Goal: Task Accomplishment & Management: Manage account settings

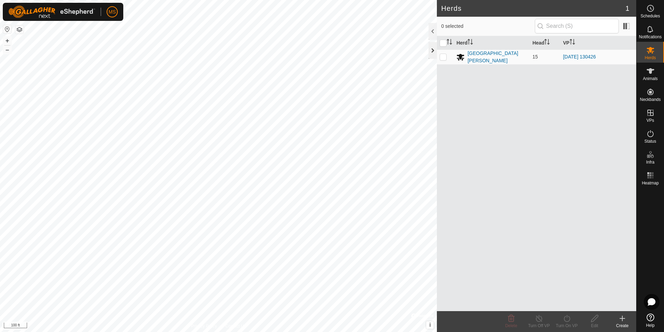
click at [434, 49] on div at bounding box center [433, 50] width 8 height 17
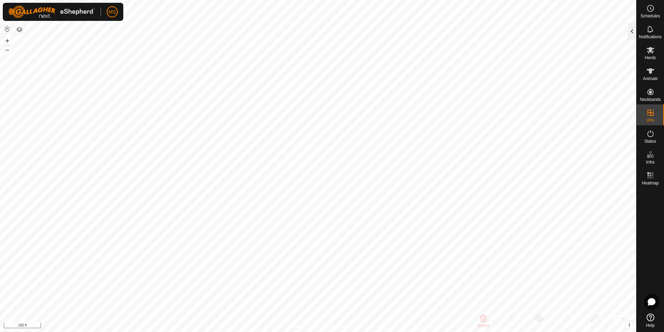
click at [636, 26] on div at bounding box center [632, 31] width 8 height 17
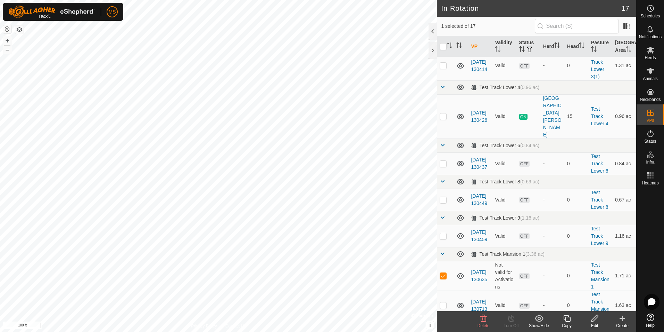
scroll to position [243, 0]
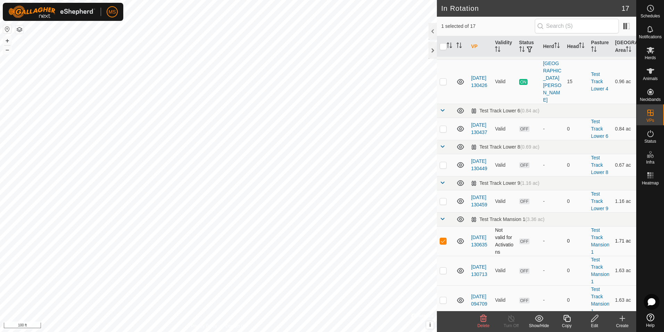
click at [441, 238] on p-checkbox at bounding box center [443, 241] width 7 height 6
checkbox input "true"
click at [601, 318] on edit-svg-icon at bounding box center [595, 318] width 28 height 8
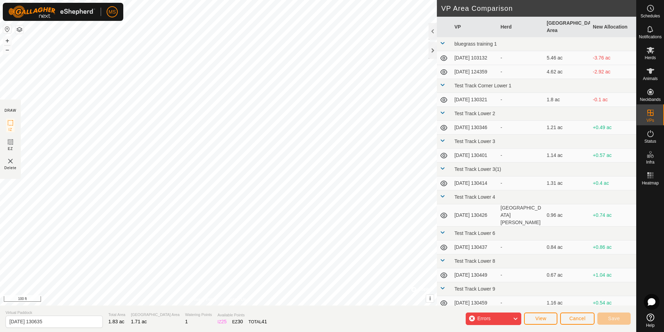
click at [134, 137] on div "IZ interior angle must be larger than 80° (Current: 52.0°) . Segment length mus…" at bounding box center [218, 152] width 437 height 305
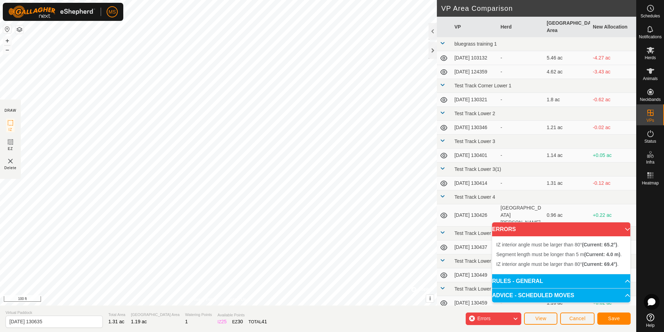
click at [134, 134] on div "Segment length must be longer than 5 m (Current: 4.0 m) . + – ⇧ i © Mapbox , © …" at bounding box center [218, 152] width 437 height 305
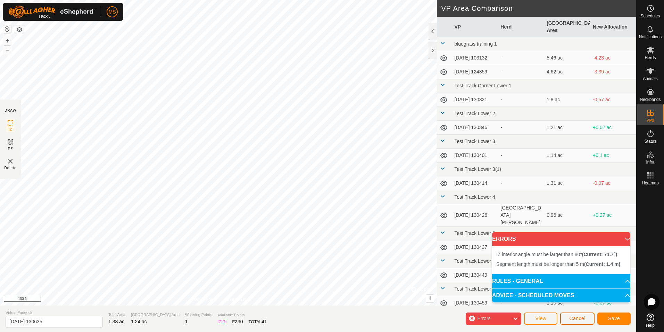
click at [578, 319] on span "Cancel" at bounding box center [578, 318] width 16 height 6
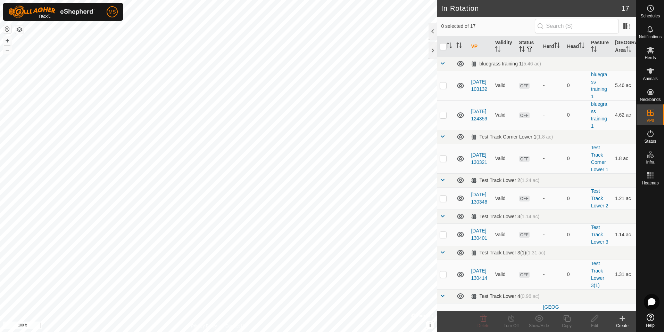
checkbox input "true"
click at [598, 323] on div "Edit" at bounding box center [595, 325] width 28 height 6
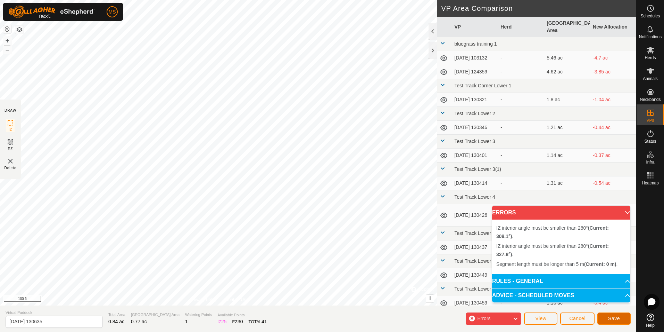
click at [616, 318] on span "Save" at bounding box center [615, 318] width 12 height 6
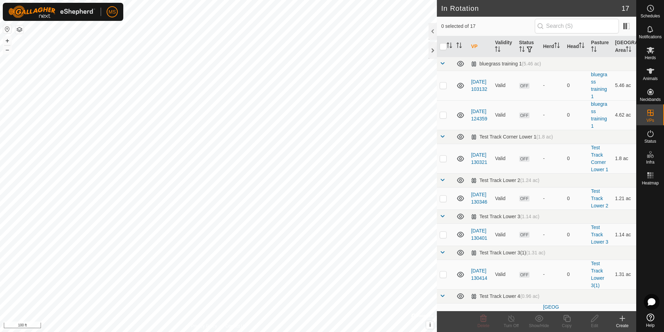
click at [621, 324] on div "Create" at bounding box center [623, 325] width 28 height 6
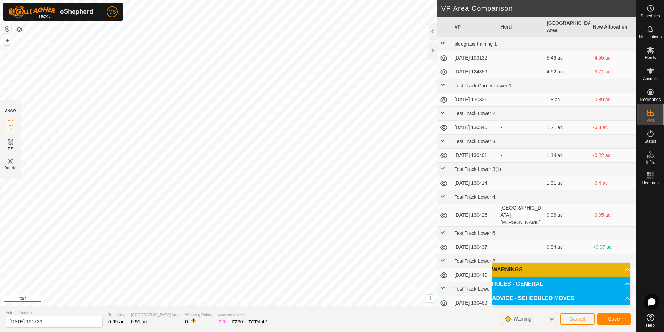
click at [594, 271] on p-accordion-header "WARNINGS" at bounding box center [561, 269] width 138 height 14
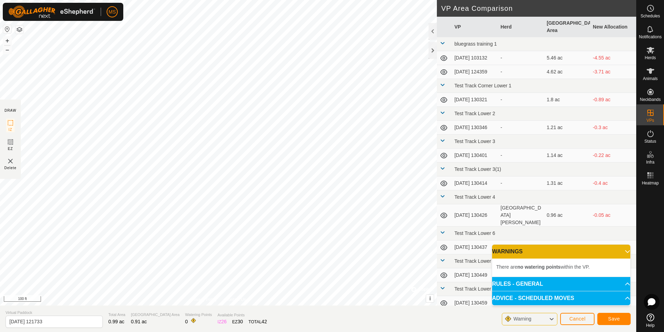
click at [595, 253] on p-accordion-header "WARNINGS" at bounding box center [561, 251] width 138 height 14
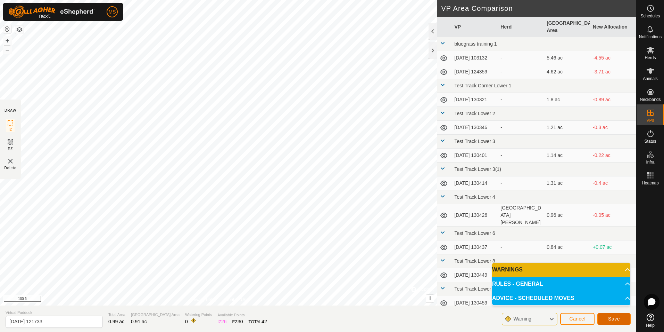
click at [612, 316] on span "Save" at bounding box center [615, 319] width 12 height 6
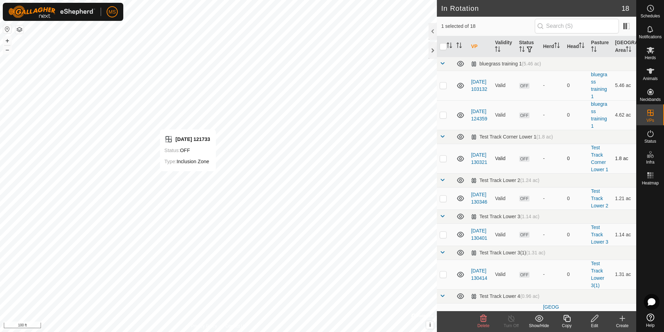
checkbox input "false"
checkbox input "true"
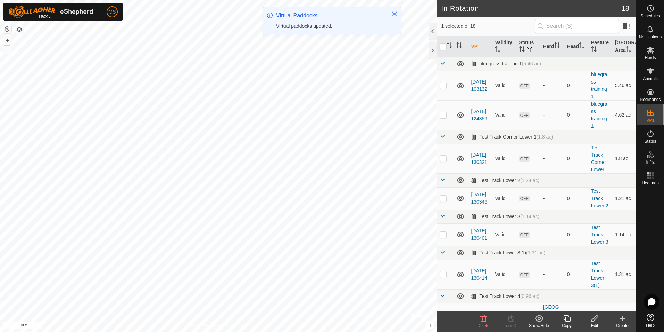
checkbox input "false"
checkbox input "true"
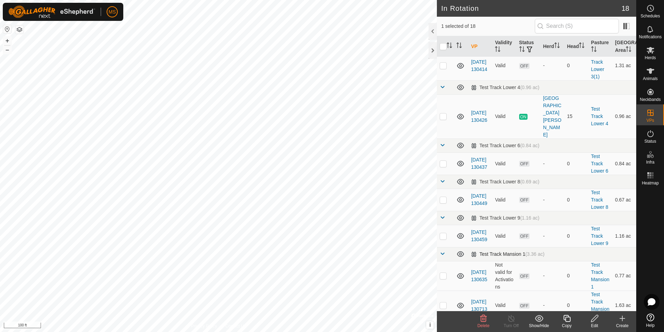
scroll to position [313, 0]
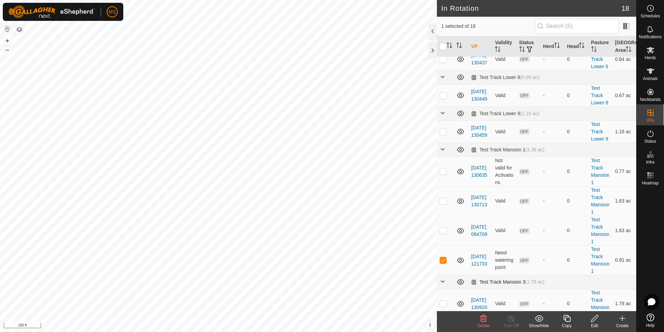
checkbox input "true"
checkbox input "false"
click at [593, 320] on icon at bounding box center [595, 318] width 9 height 8
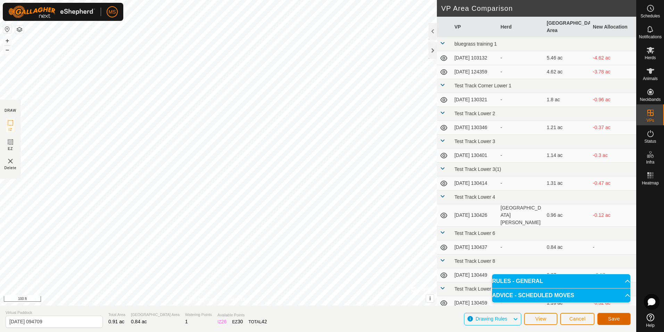
click at [626, 322] on button "Save" at bounding box center [614, 318] width 33 height 12
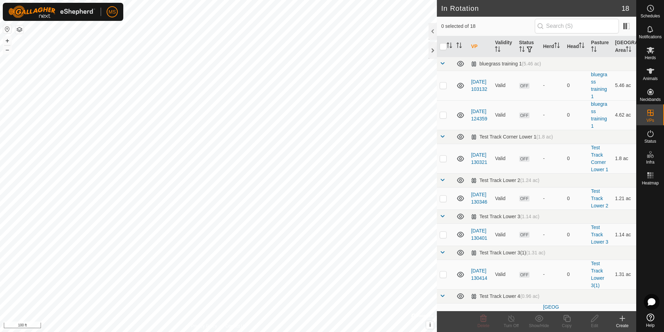
click at [626, 317] on icon at bounding box center [623, 318] width 8 height 8
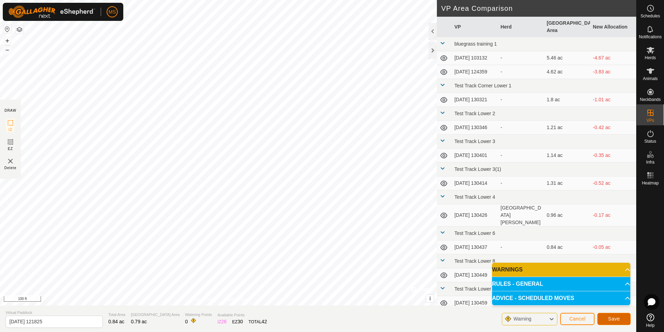
click at [614, 321] on span "Save" at bounding box center [615, 319] width 12 height 6
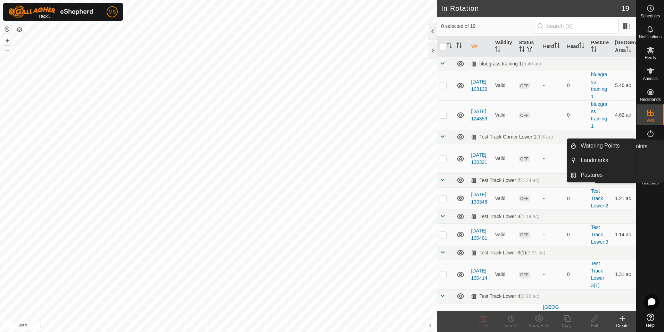
click at [660, 154] on div "Infra" at bounding box center [650, 156] width 27 height 21
click at [592, 148] on link "Watering Points" at bounding box center [606, 146] width 59 height 14
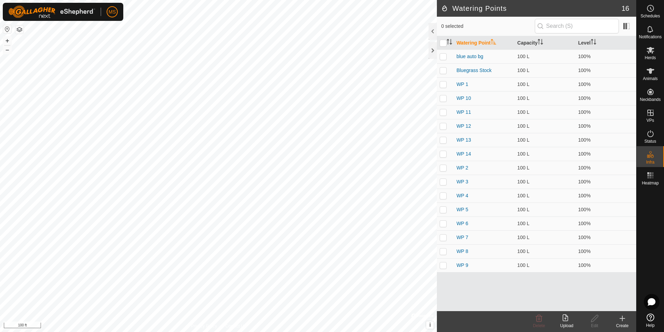
click at [627, 321] on create-svg-icon at bounding box center [623, 318] width 28 height 8
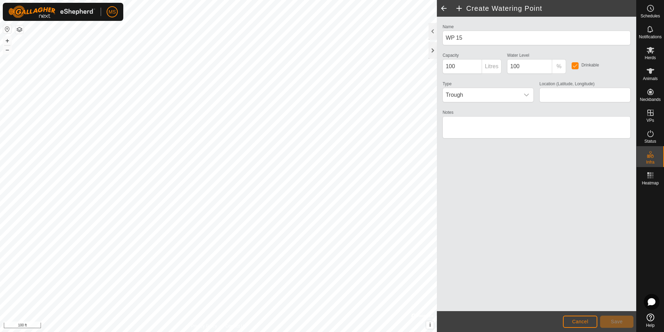
type input "40.867862, -77.835446"
click at [625, 319] on button "Save" at bounding box center [617, 321] width 33 height 12
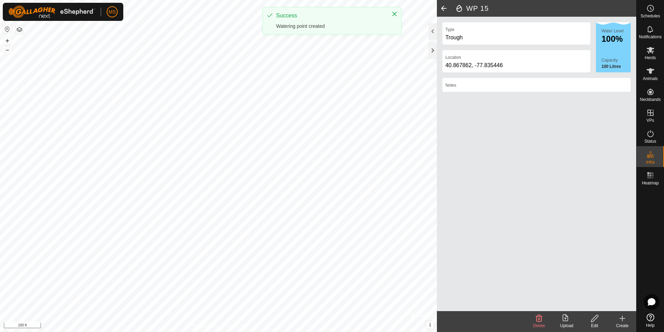
click at [621, 320] on icon at bounding box center [623, 318] width 8 height 8
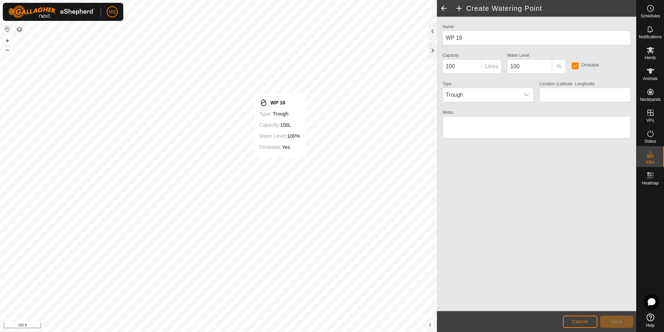
type input "40.868302, -77.834717"
click at [619, 320] on span "Save" at bounding box center [617, 321] width 12 height 6
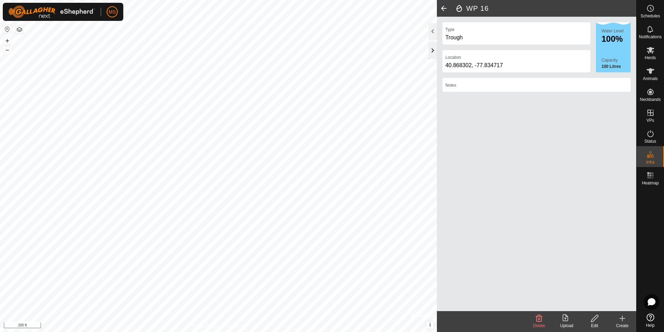
click at [433, 48] on div at bounding box center [433, 50] width 8 height 17
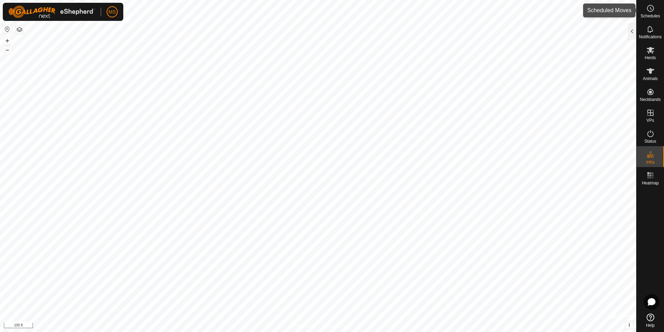
click at [660, 13] on div "Schedules" at bounding box center [650, 10] width 27 height 21
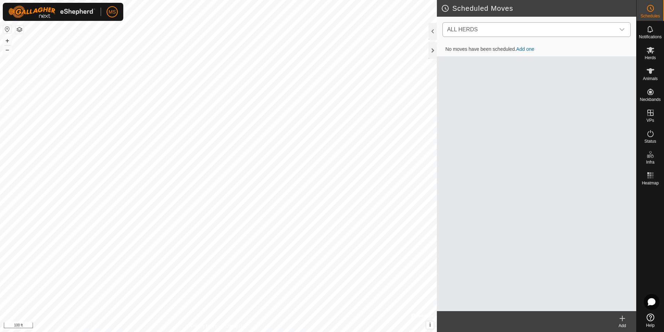
click at [488, 25] on span "ALL HERDS" at bounding box center [529, 30] width 171 height 14
click at [482, 65] on li "[GEOGRAPHIC_DATA][PERSON_NAME] (15) 0 move" at bounding box center [537, 65] width 188 height 14
click at [531, 51] on link "Add one" at bounding box center [525, 50] width 18 height 6
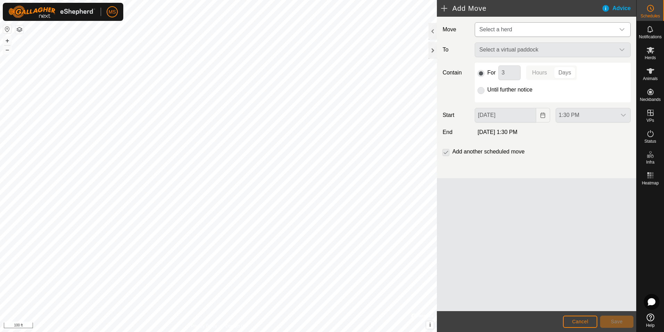
click at [525, 26] on span "Select a herd" at bounding box center [546, 30] width 139 height 14
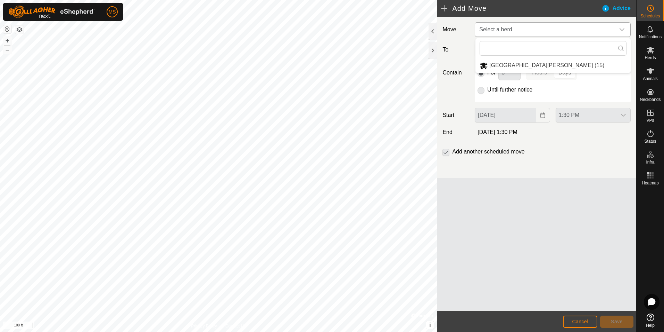
click at [525, 26] on span "Select a herd" at bounding box center [546, 30] width 139 height 14
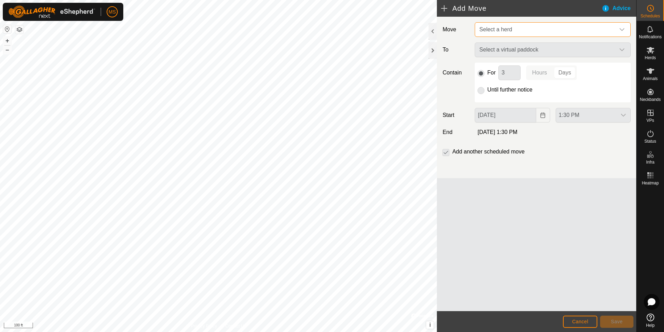
click at [526, 32] on span "Select a herd" at bounding box center [546, 30] width 139 height 14
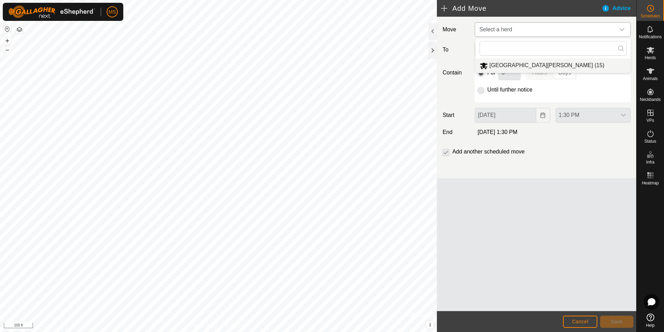
click at [524, 64] on li "[GEOGRAPHIC_DATA][PERSON_NAME] (15)" at bounding box center [553, 65] width 155 height 14
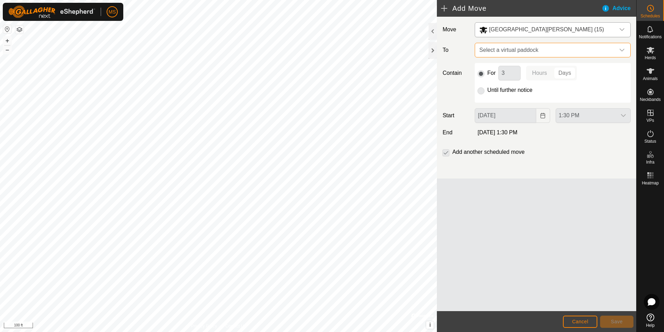
click at [524, 50] on span "Select a virtual paddock" at bounding box center [546, 50] width 139 height 14
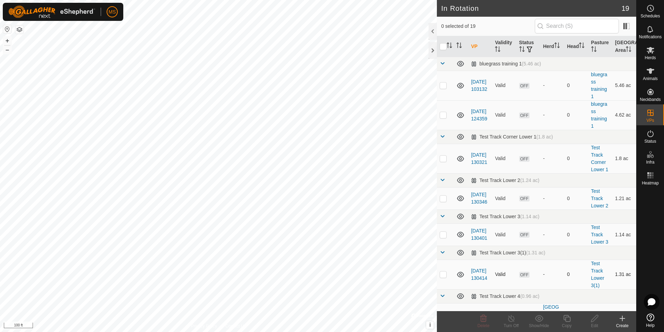
scroll to position [139, 0]
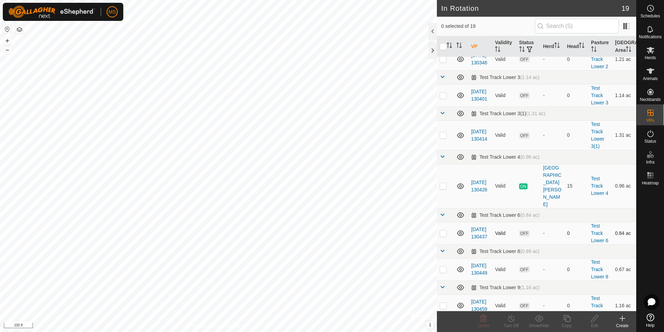
click at [443, 230] on p-checkbox at bounding box center [443, 233] width 7 height 6
checkbox input "true"
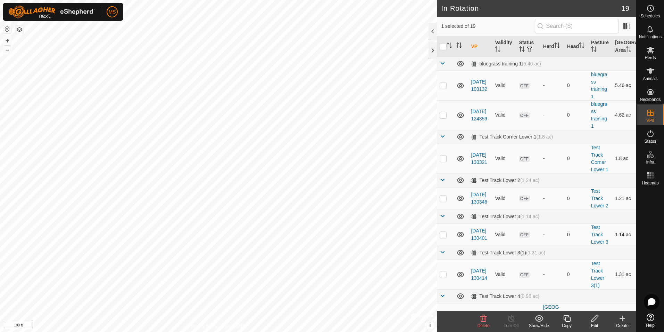
scroll to position [104, 0]
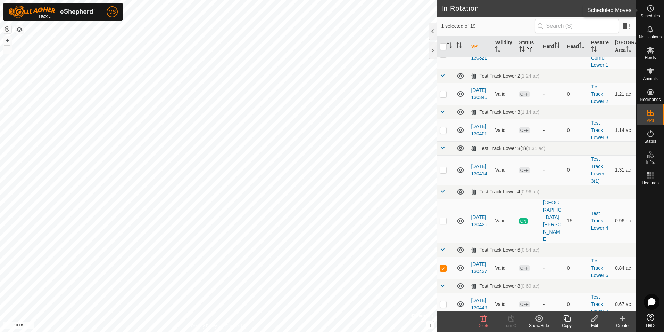
click at [653, 14] on span "Schedules" at bounding box center [650, 16] width 19 height 4
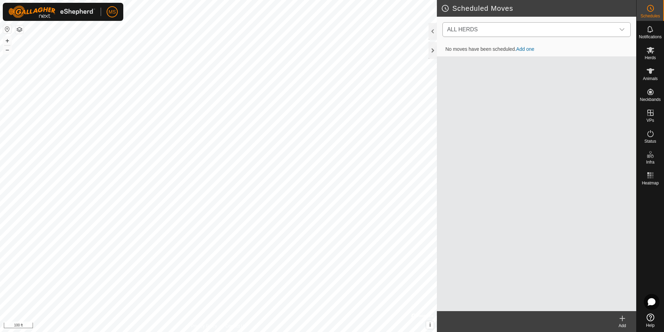
click at [517, 30] on span "ALL HERDS" at bounding box center [529, 30] width 171 height 14
click at [514, 63] on li "[GEOGRAPHIC_DATA][PERSON_NAME] (15) 0 move" at bounding box center [537, 65] width 188 height 14
click at [525, 45] on td "No moves have been scheduled. Add one" at bounding box center [536, 50] width 199 height 14
click at [525, 48] on link "Add one" at bounding box center [525, 50] width 18 height 6
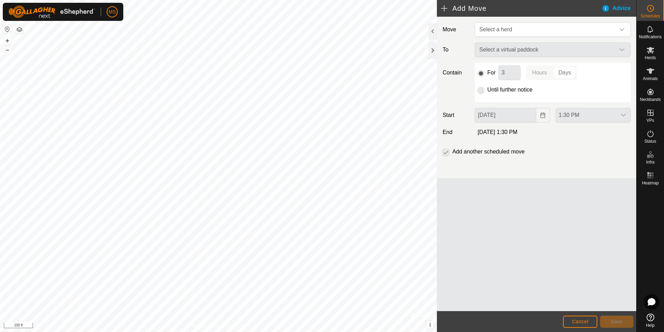
click at [513, 49] on div "Select a virtual paddock" at bounding box center [553, 49] width 162 height 15
click at [584, 27] on span "Select a herd" at bounding box center [546, 30] width 139 height 14
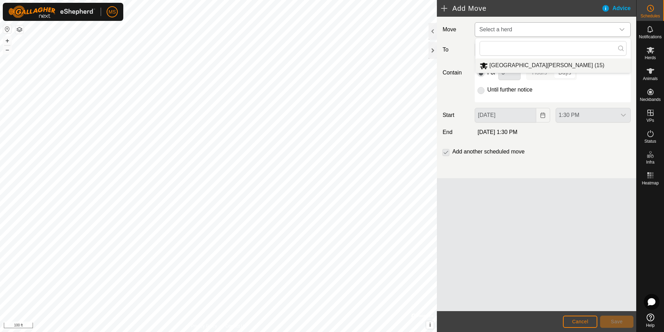
click at [565, 61] on li "[GEOGRAPHIC_DATA][PERSON_NAME] (15)" at bounding box center [553, 65] width 155 height 14
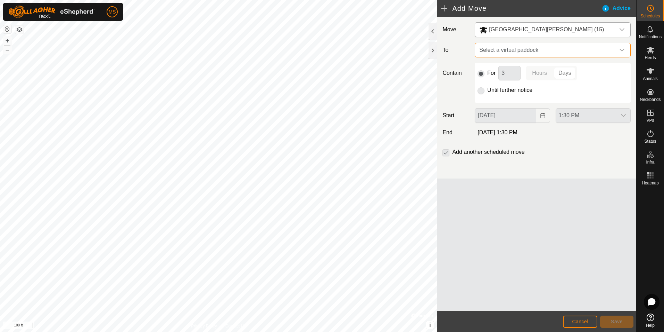
click at [570, 48] on span "Select a virtual paddock" at bounding box center [546, 50] width 139 height 14
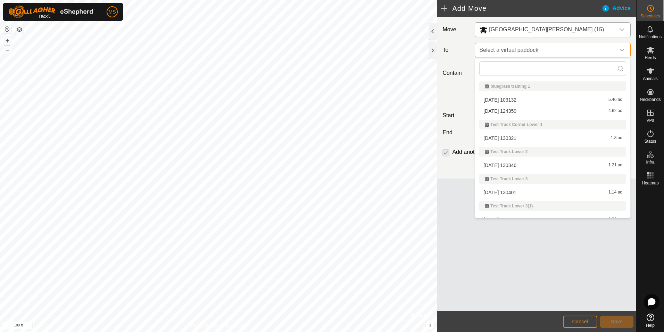
click at [570, 48] on span "Select a virtual paddock" at bounding box center [546, 50] width 139 height 14
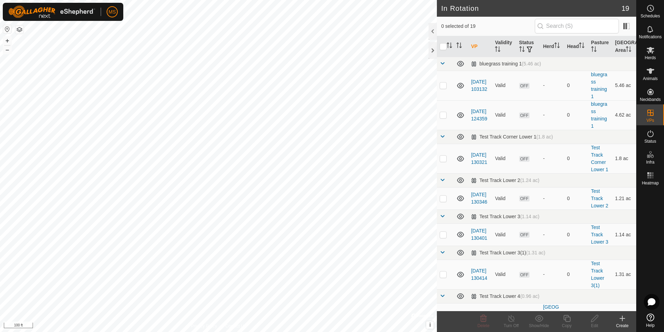
checkbox input "true"
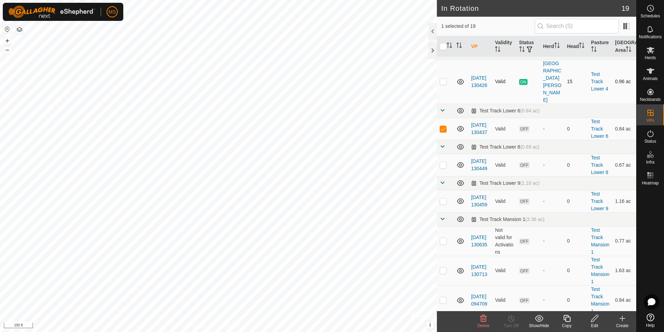
scroll to position [139, 0]
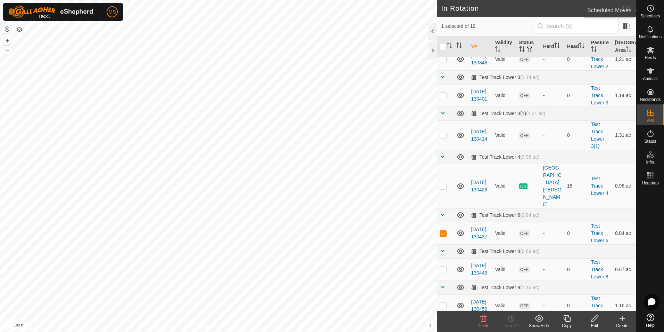
click at [655, 10] on es-schedule-vp-svg-icon at bounding box center [651, 8] width 13 height 11
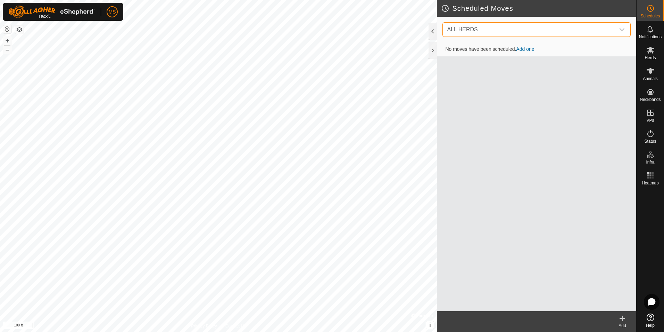
click at [514, 29] on span "ALL HERDS" at bounding box center [529, 30] width 171 height 14
click at [503, 62] on li "[GEOGRAPHIC_DATA][PERSON_NAME] (15) 0 move" at bounding box center [537, 65] width 188 height 14
click at [520, 51] on link "Add one" at bounding box center [525, 50] width 18 height 6
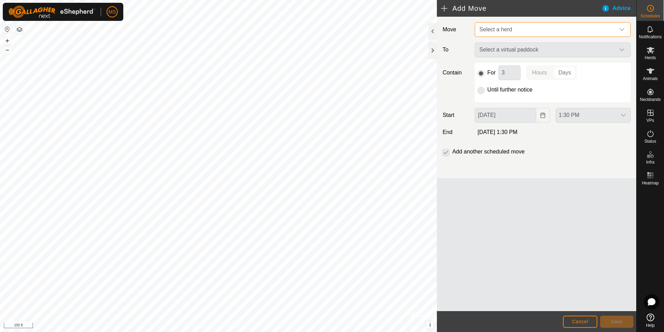
click at [507, 34] on span "Select a herd" at bounding box center [546, 30] width 139 height 14
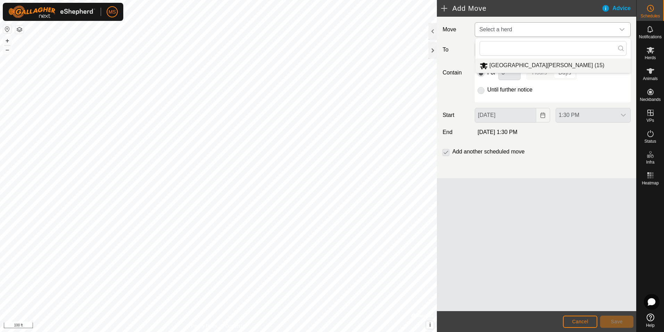
click at [506, 65] on li "[GEOGRAPHIC_DATA][PERSON_NAME] (15)" at bounding box center [553, 65] width 155 height 14
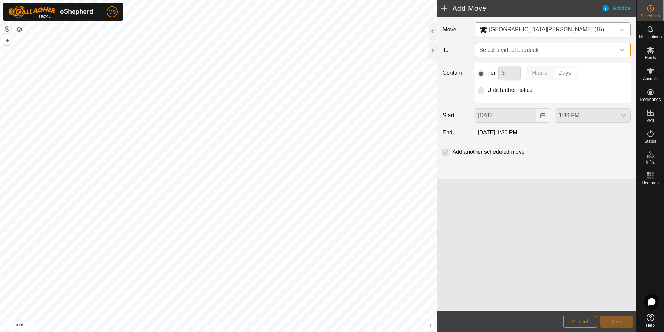
click at [509, 51] on span "Select a virtual paddock" at bounding box center [546, 50] width 139 height 14
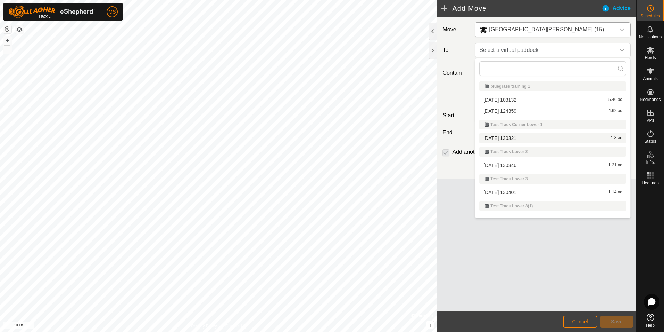
scroll to position [70, 0]
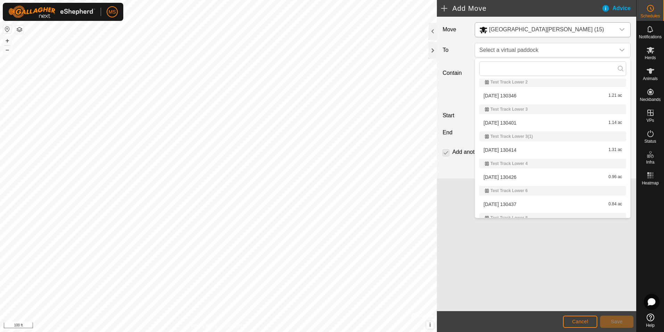
click at [510, 199] on li "[DATE] 130437 0.84 ac" at bounding box center [553, 204] width 147 height 10
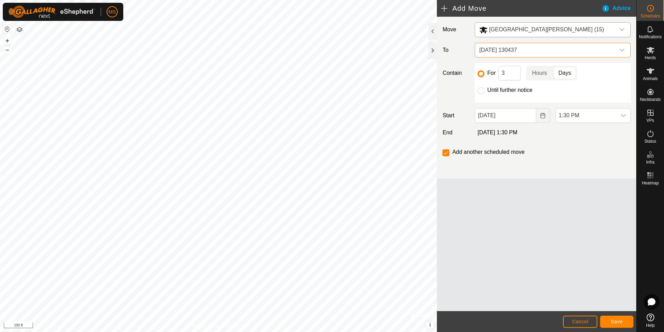
click at [507, 49] on span "[DATE] 130437" at bounding box center [546, 50] width 139 height 14
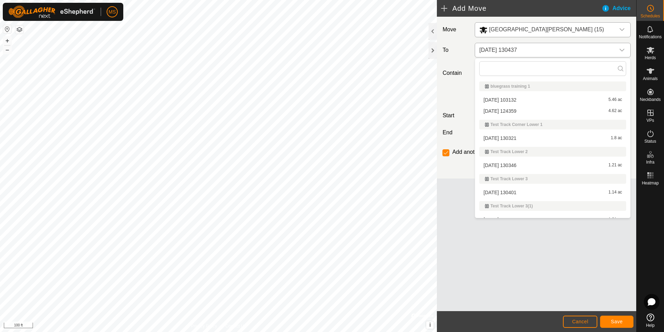
scroll to position [61, 0]
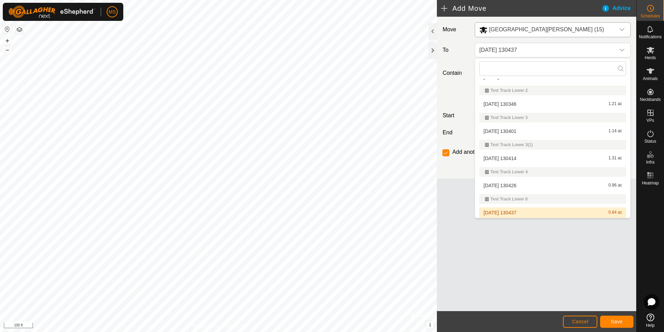
click at [498, 211] on li "[DATE] 130437 0.84 ac" at bounding box center [553, 212] width 147 height 10
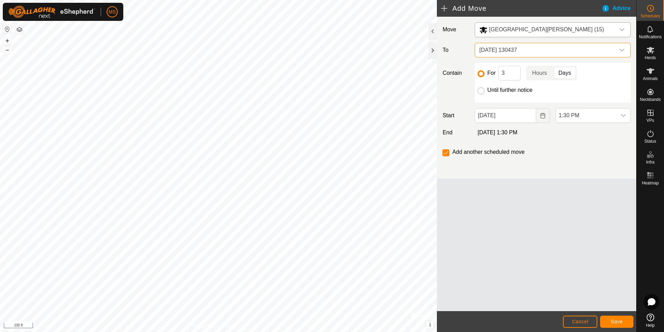
click at [483, 90] on input "Until further notice" at bounding box center [481, 90] width 7 height 7
radio input "true"
checkbox input "false"
click at [624, 317] on button "Save" at bounding box center [617, 321] width 33 height 12
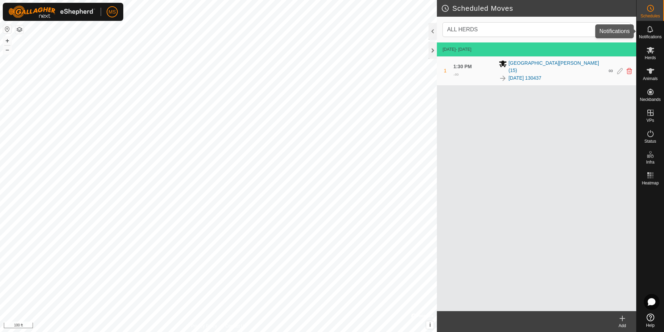
click at [659, 25] on div "Notifications" at bounding box center [650, 31] width 27 height 21
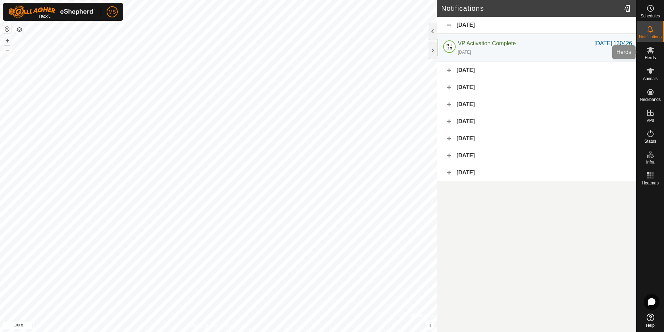
click at [652, 53] on icon at bounding box center [651, 50] width 8 height 7
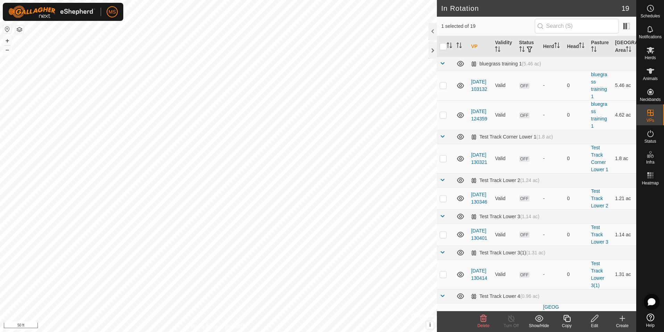
checkbox input "false"
checkbox input "true"
click at [593, 318] on icon at bounding box center [595, 318] width 9 height 8
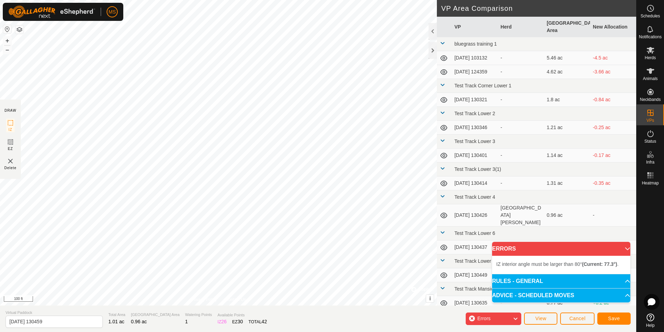
click at [291, 110] on div "IZ interior angle must be larger than 80° (Current: 77.3°) . + – ⇧ i © Mapbox ,…" at bounding box center [218, 152] width 437 height 305
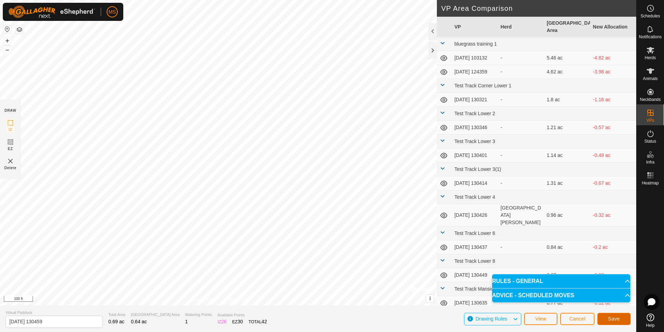
click at [607, 315] on button "Save" at bounding box center [614, 318] width 33 height 12
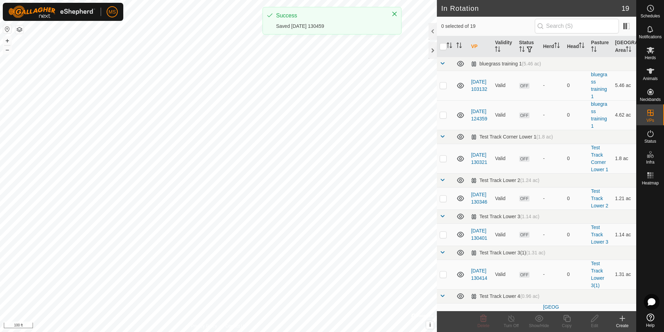
click at [630, 327] on div "Create" at bounding box center [623, 325] width 28 height 6
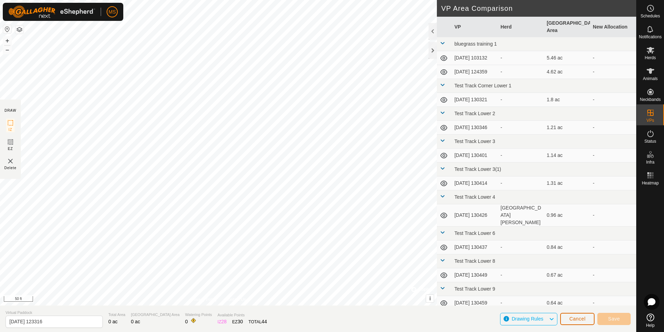
click at [571, 319] on span "Cancel" at bounding box center [578, 319] width 16 height 6
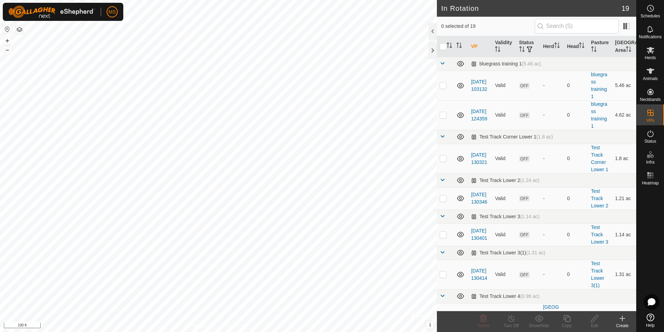
click at [617, 324] on div "Create" at bounding box center [623, 325] width 28 height 6
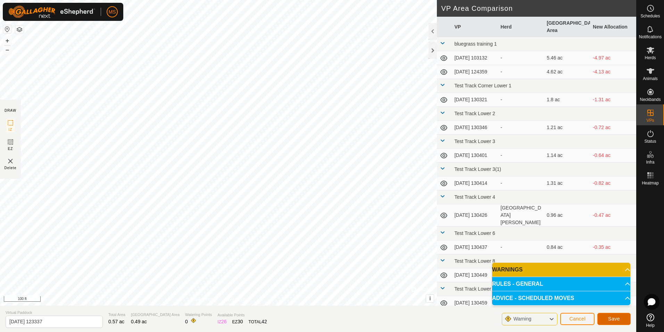
click at [619, 320] on span "Save" at bounding box center [615, 319] width 12 height 6
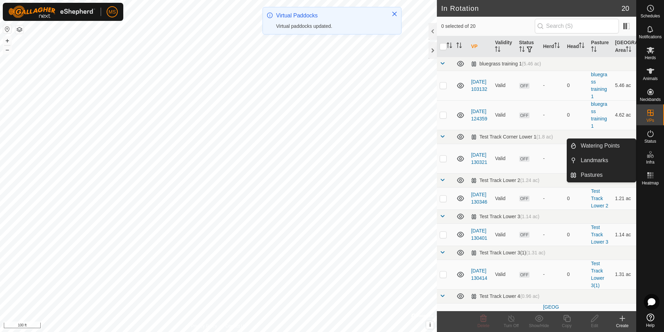
click at [645, 154] on es-infrastructure-svg-icon at bounding box center [651, 154] width 13 height 11
click at [617, 145] on link "Watering Points" at bounding box center [606, 146] width 59 height 14
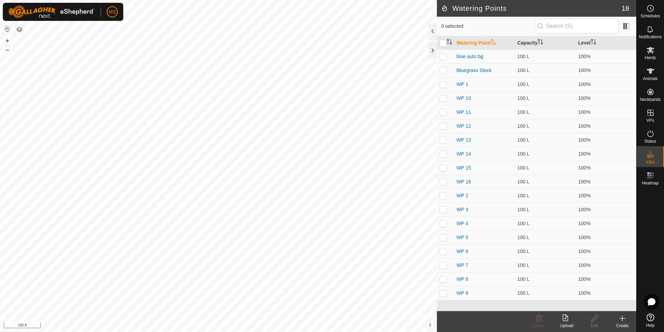
click at [619, 321] on icon at bounding box center [623, 318] width 8 height 8
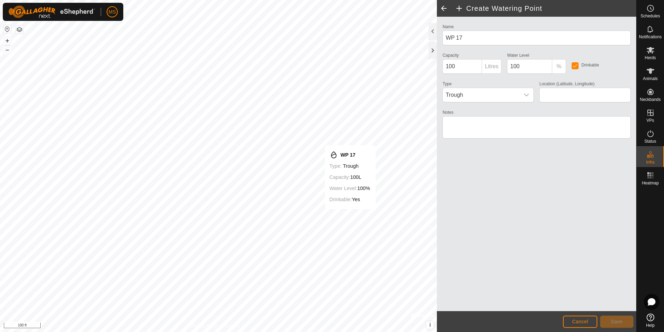
type input "40.867477, -77.836031"
click at [629, 323] on button "Save" at bounding box center [617, 321] width 33 height 12
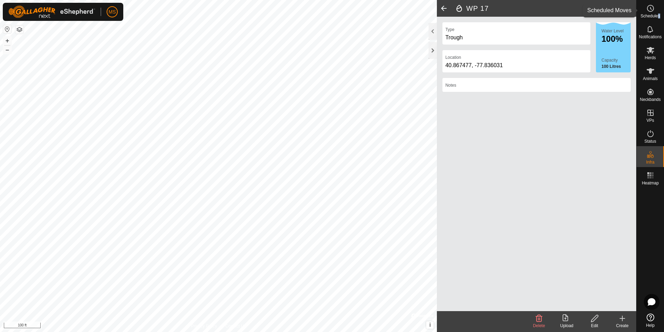
click at [658, 11] on div "Schedules" at bounding box center [650, 10] width 27 height 21
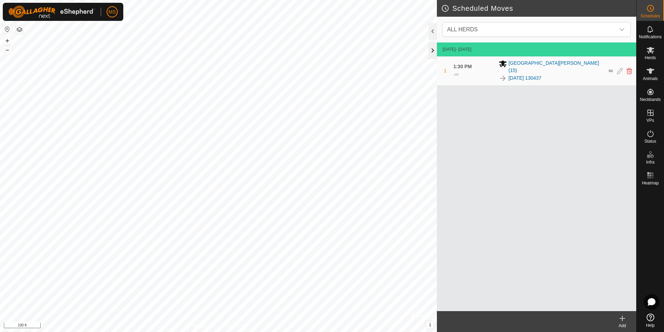
click at [430, 45] on div at bounding box center [433, 50] width 8 height 17
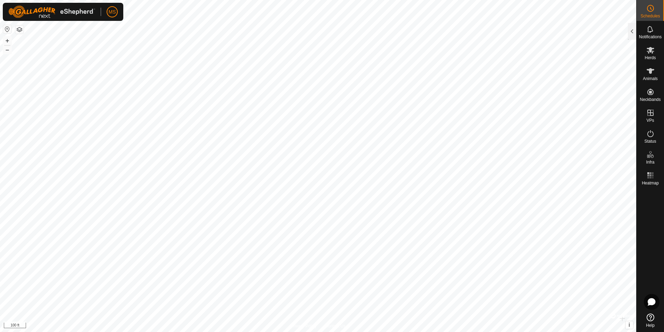
click at [660, 304] on div "Schedules Notifications Herds Animals Neckbands VPs Status Infra Heatmap Help S…" at bounding box center [332, 166] width 664 height 332
click at [648, 8] on circle at bounding box center [651, 8] width 6 height 6
click at [630, 24] on div at bounding box center [632, 31] width 8 height 17
